Goal: Information Seeking & Learning: Learn about a topic

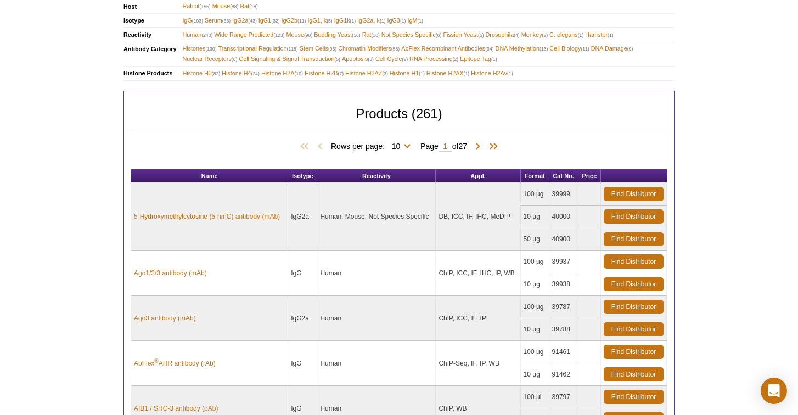
scroll to position [493, 0]
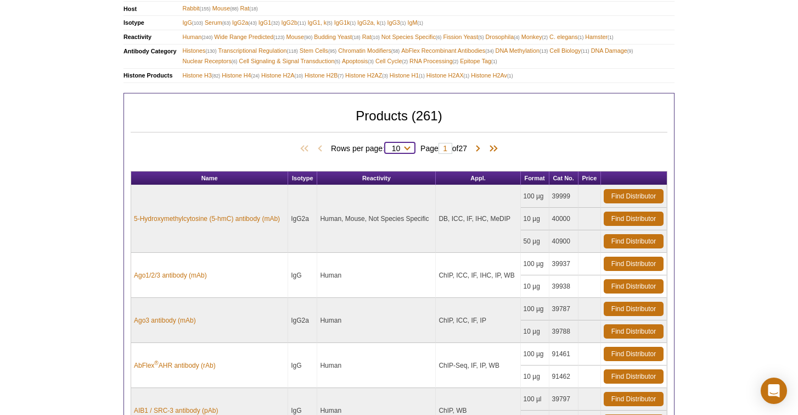
click at [405, 147] on select "10 25 50 100 All" at bounding box center [396, 151] width 23 height 10
select select "261"
click at [385, 146] on select "10 25 50 100 All" at bounding box center [396, 151] width 23 height 10
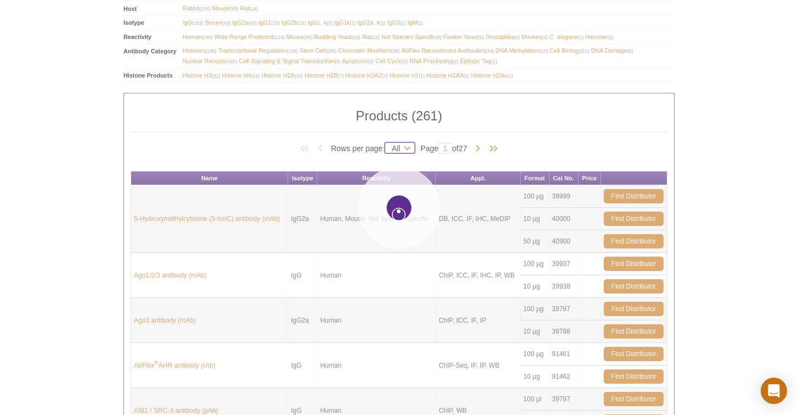
select select "261"
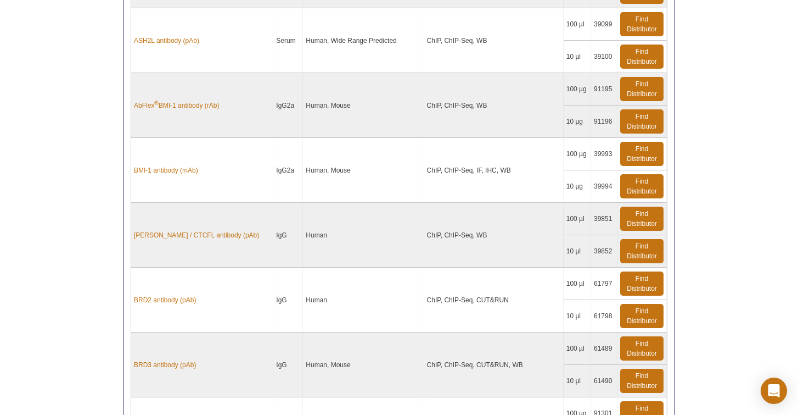
scroll to position [1329, 0]
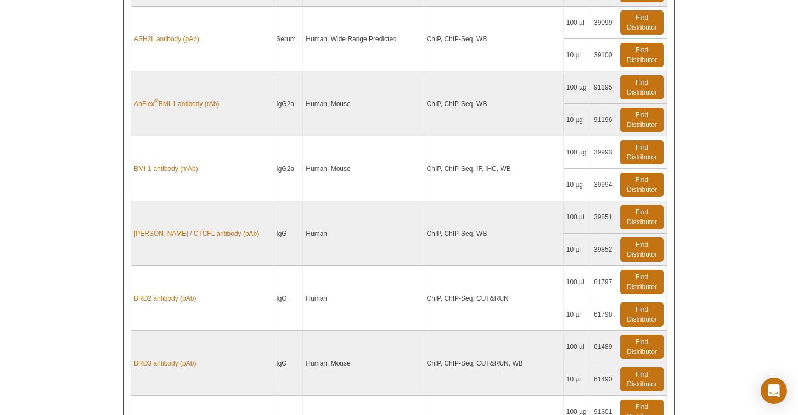
click at [131, 306] on td "BRD2 antibody (pAb)" at bounding box center [202, 298] width 142 height 65
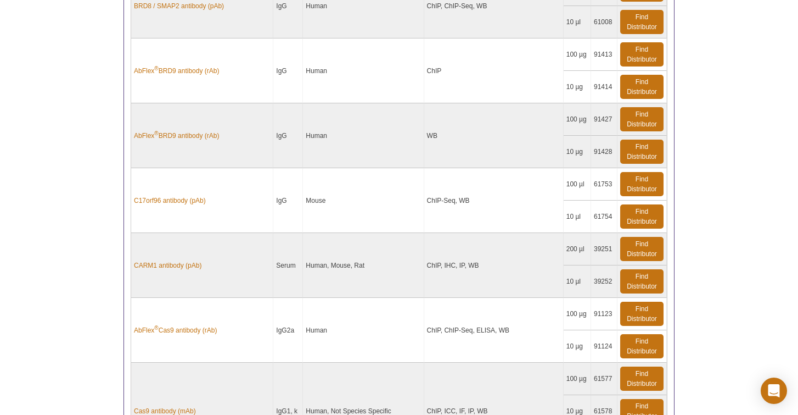
scroll to position [1818, 0]
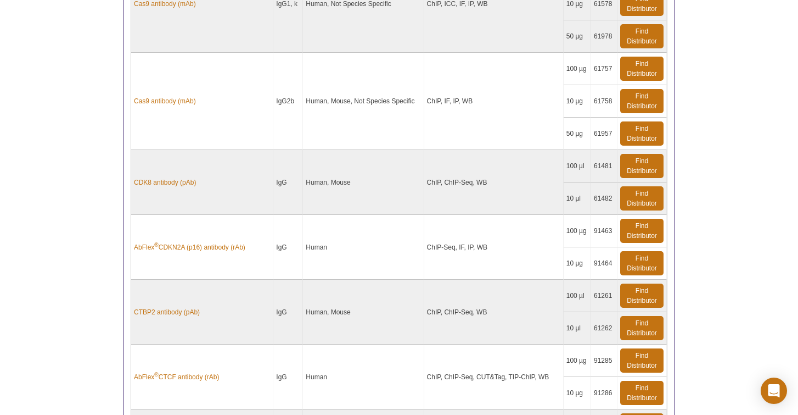
scroll to position [2219, 0]
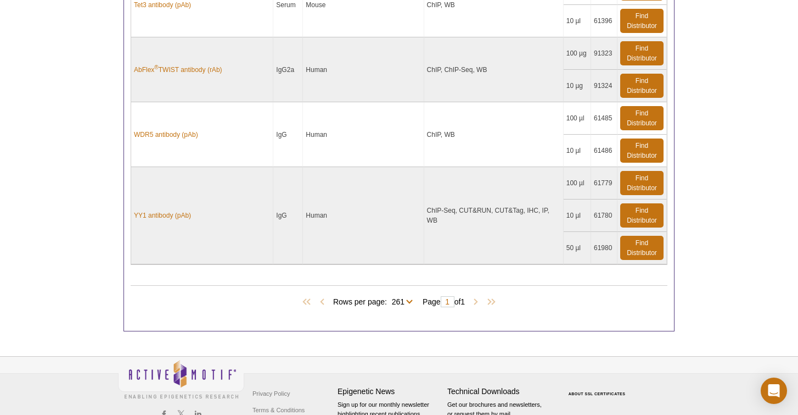
scroll to position [18371, 0]
